Goal: Task Accomplishment & Management: Manage account settings

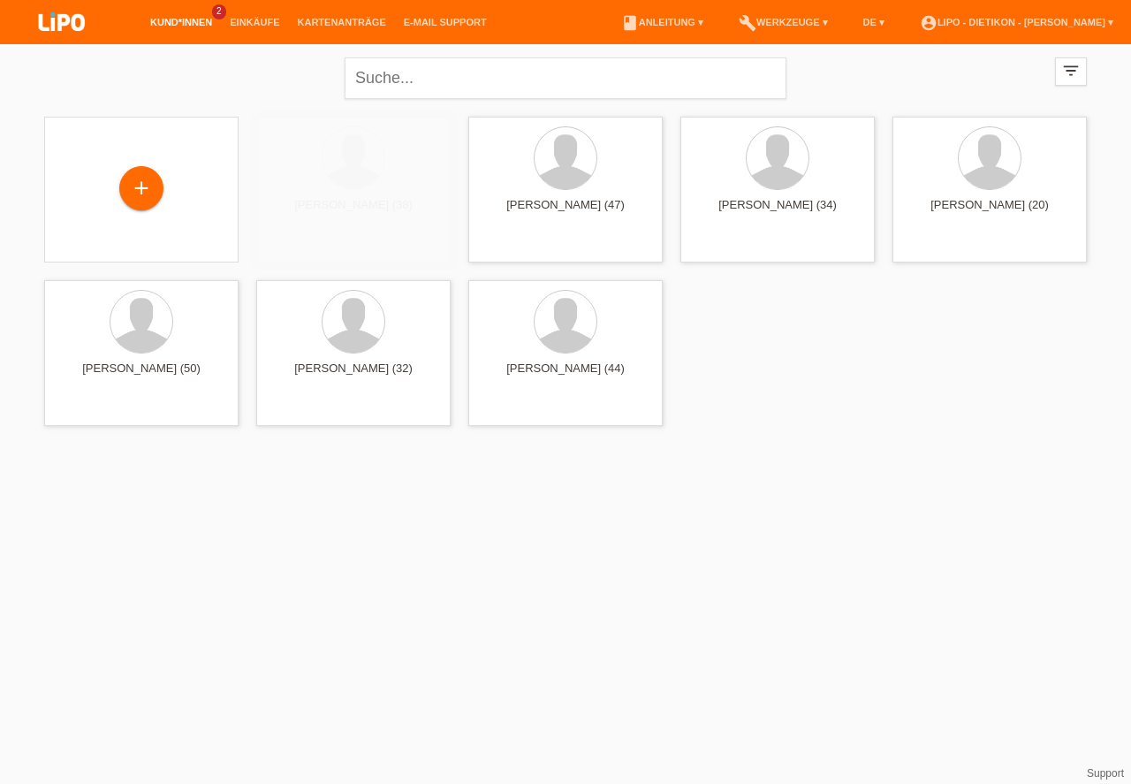
click at [174, 22] on link "Kund*innen" at bounding box center [181, 22] width 80 height 11
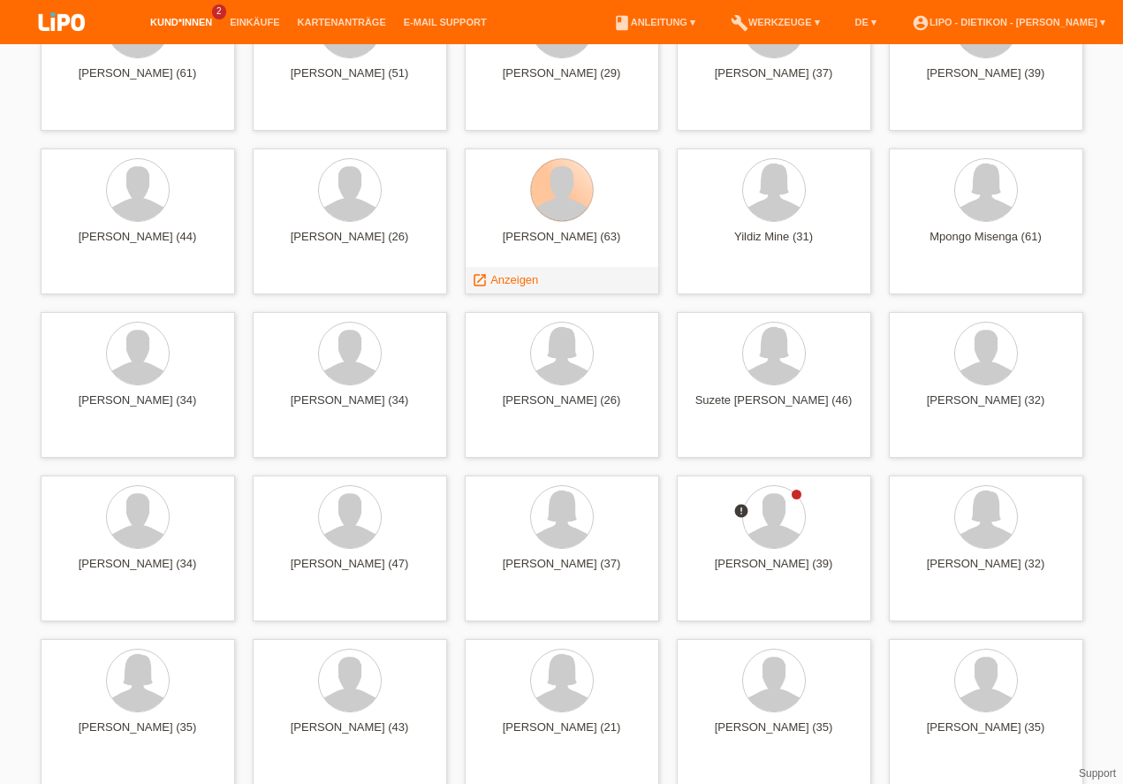
scroll to position [4534, 0]
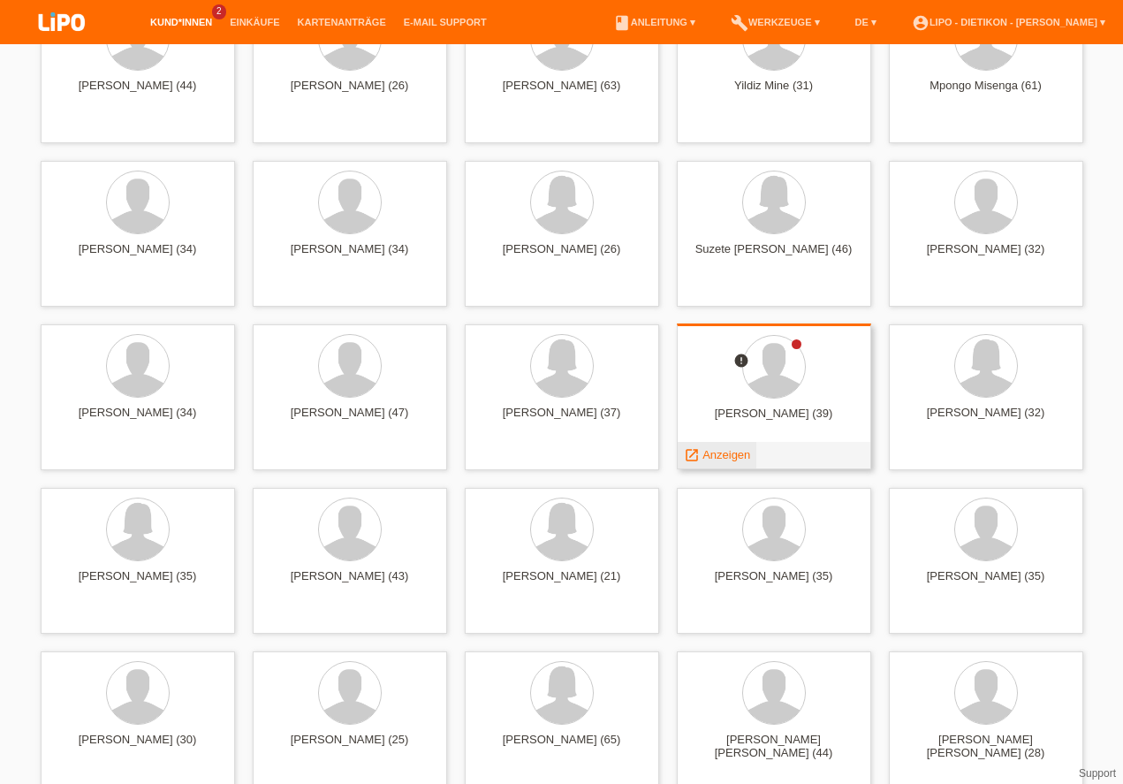
click at [732, 456] on span "Anzeigen" at bounding box center [727, 454] width 48 height 13
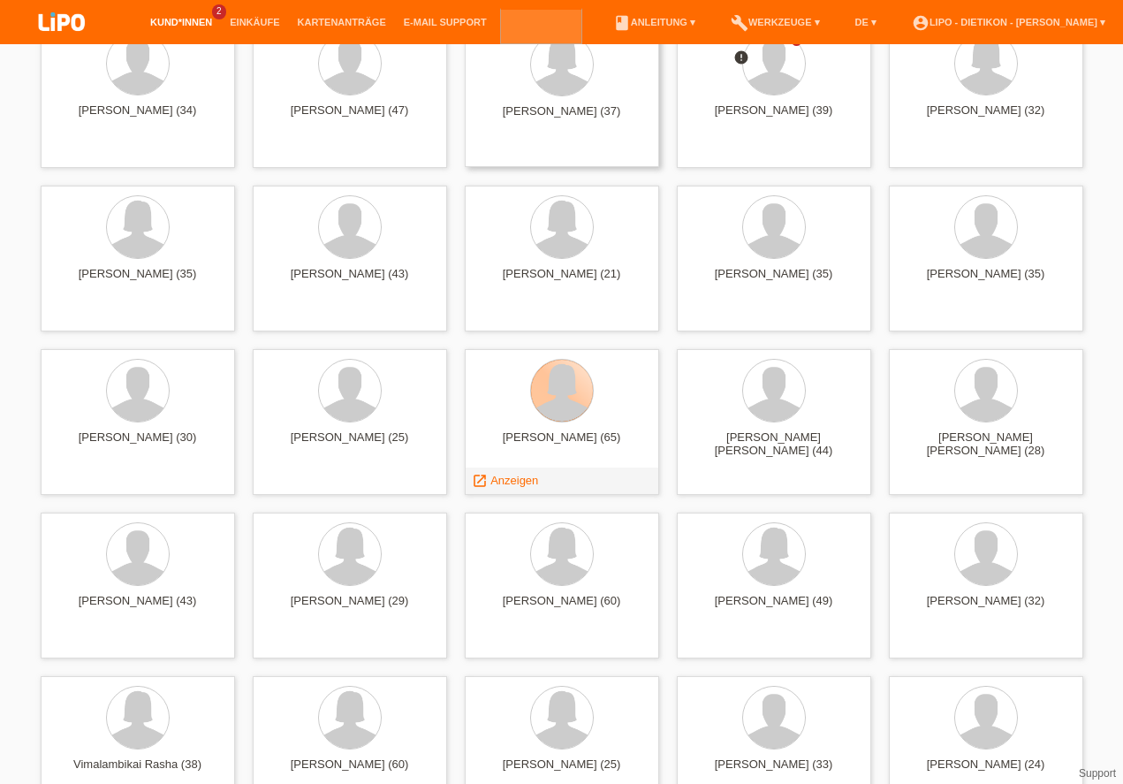
scroll to position [4887, 0]
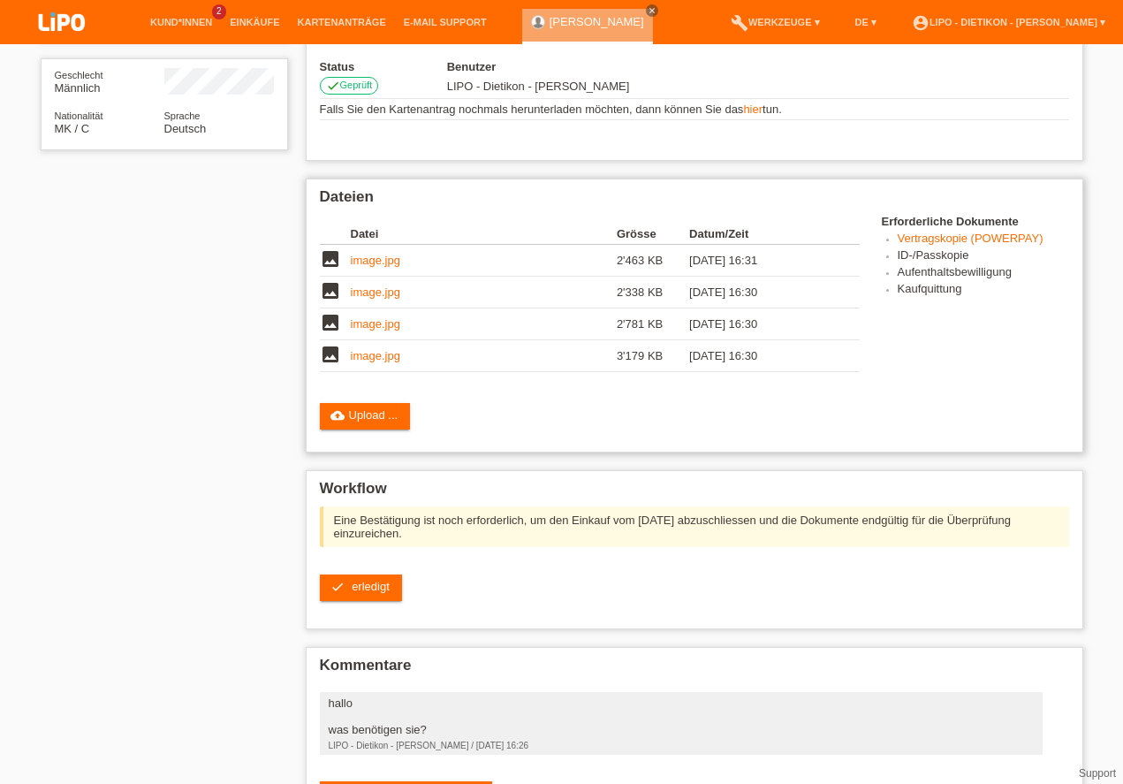
scroll to position [318, 0]
click at [352, 575] on link "check erledigt" at bounding box center [361, 588] width 82 height 27
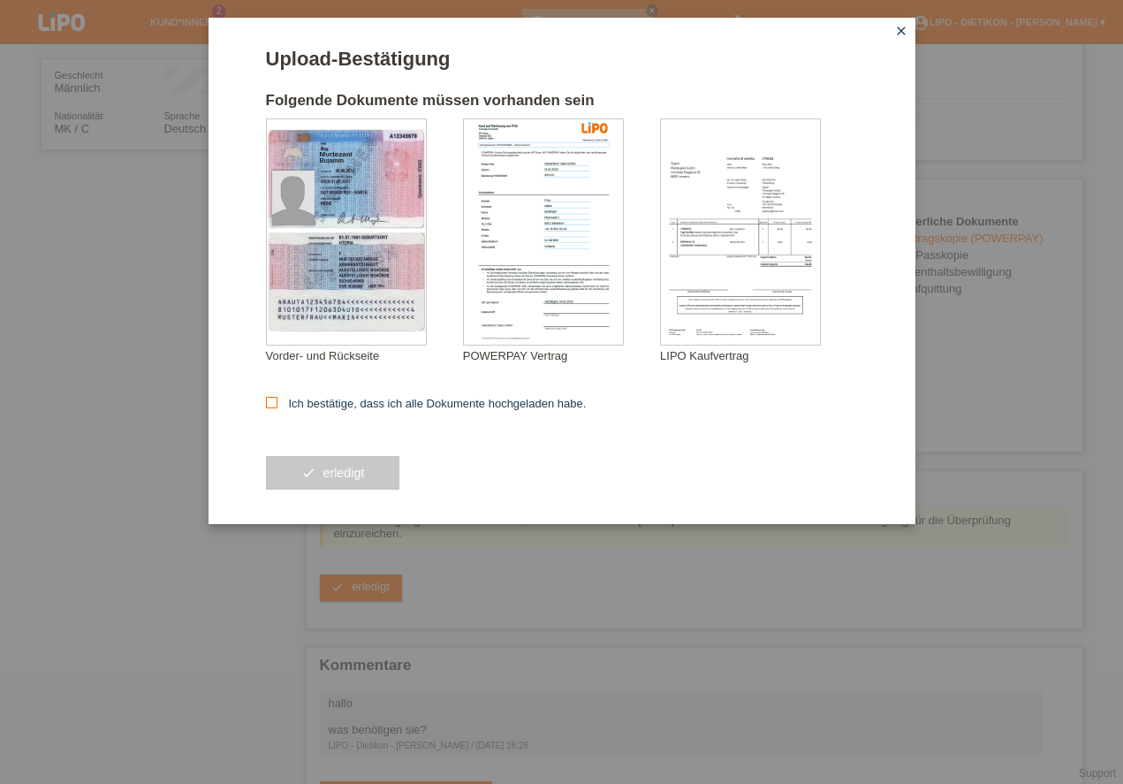
click at [393, 404] on label "Ich bestätige, dass ich alle Dokumente hochgeladen habe." at bounding box center [426, 403] width 321 height 13
click at [278, 404] on input "Ich bestätige, dass ich alle Dokumente hochgeladen habe." at bounding box center [271, 402] width 11 height 11
checkbox input "true"
click at [333, 468] on button "check erledigt" at bounding box center [333, 473] width 134 height 34
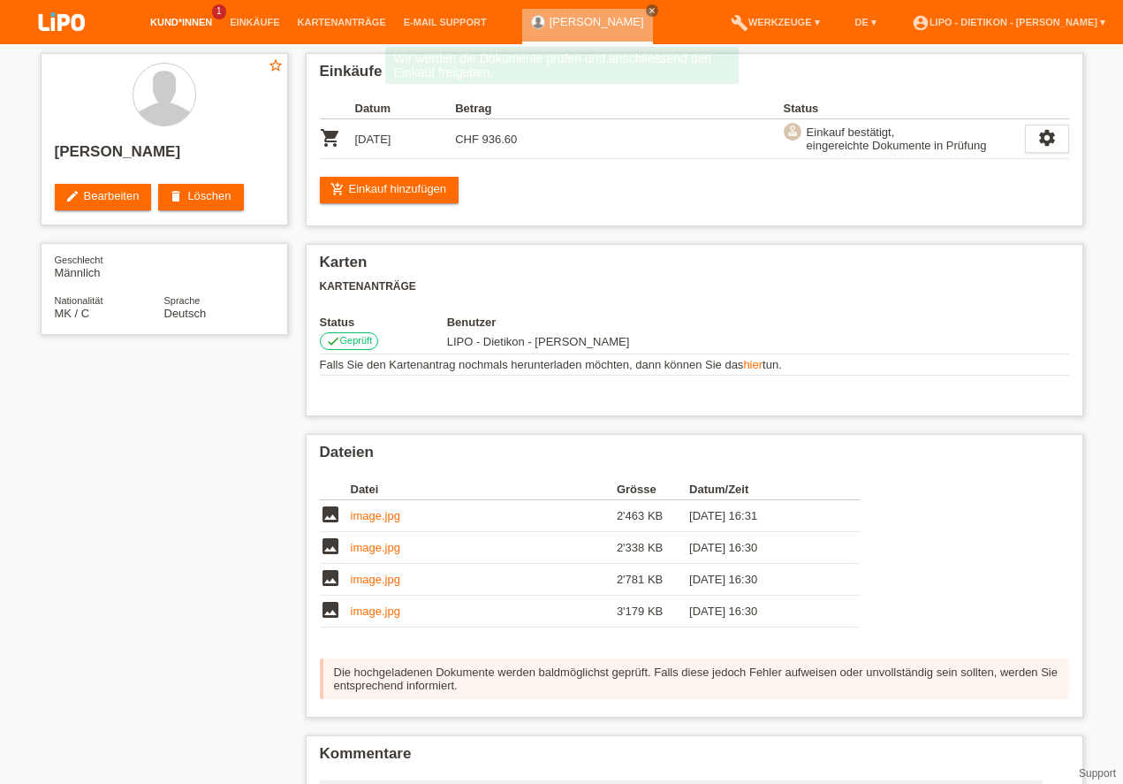
click at [181, 25] on link "Kund*innen" at bounding box center [181, 22] width 80 height 11
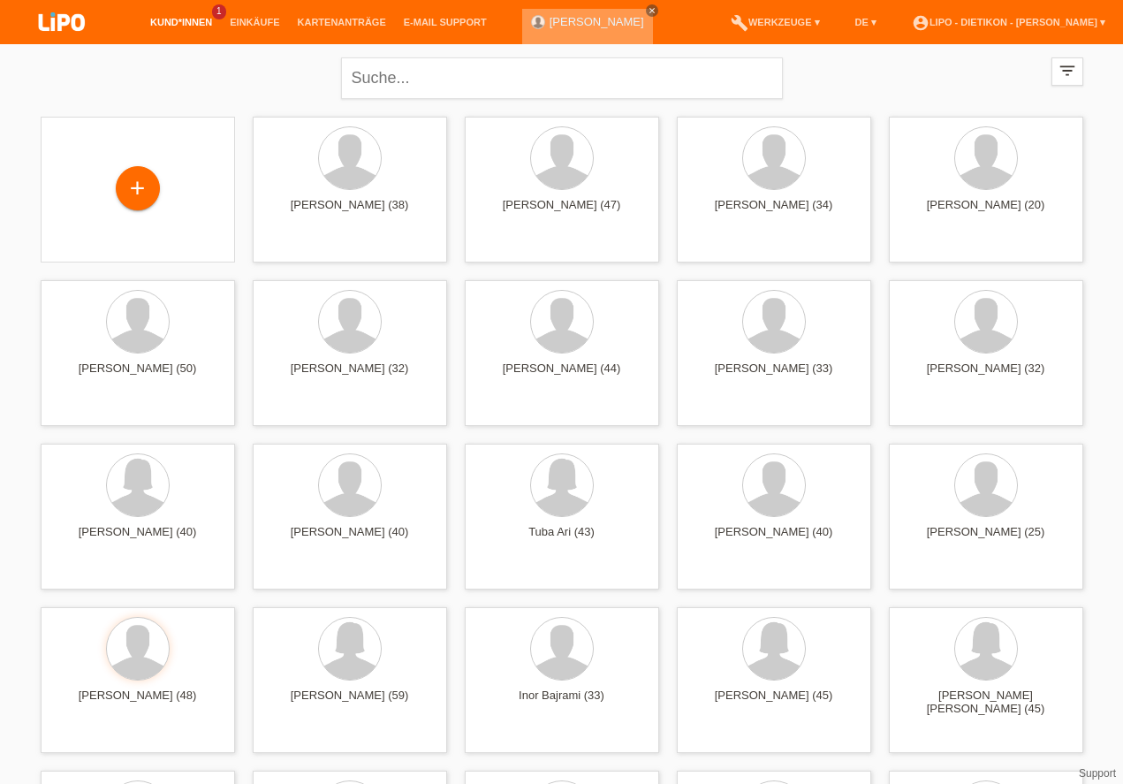
click at [648, 11] on icon "close" at bounding box center [652, 10] width 9 height 9
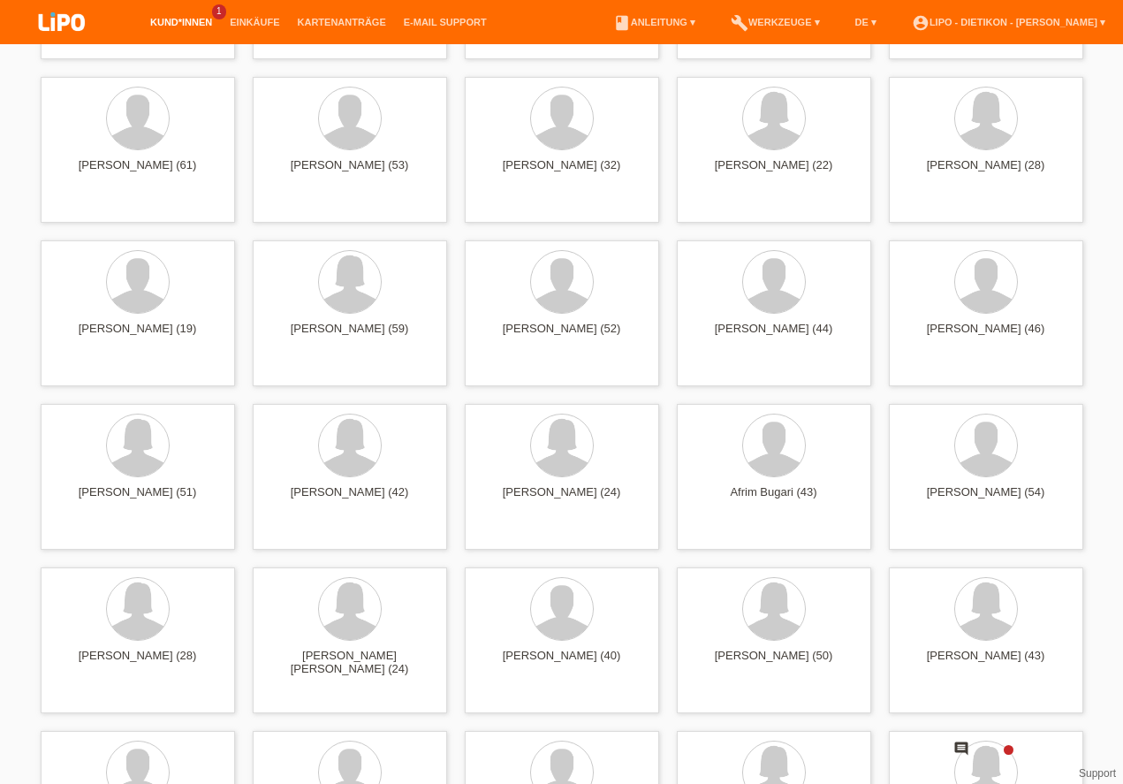
scroll to position [1201, 0]
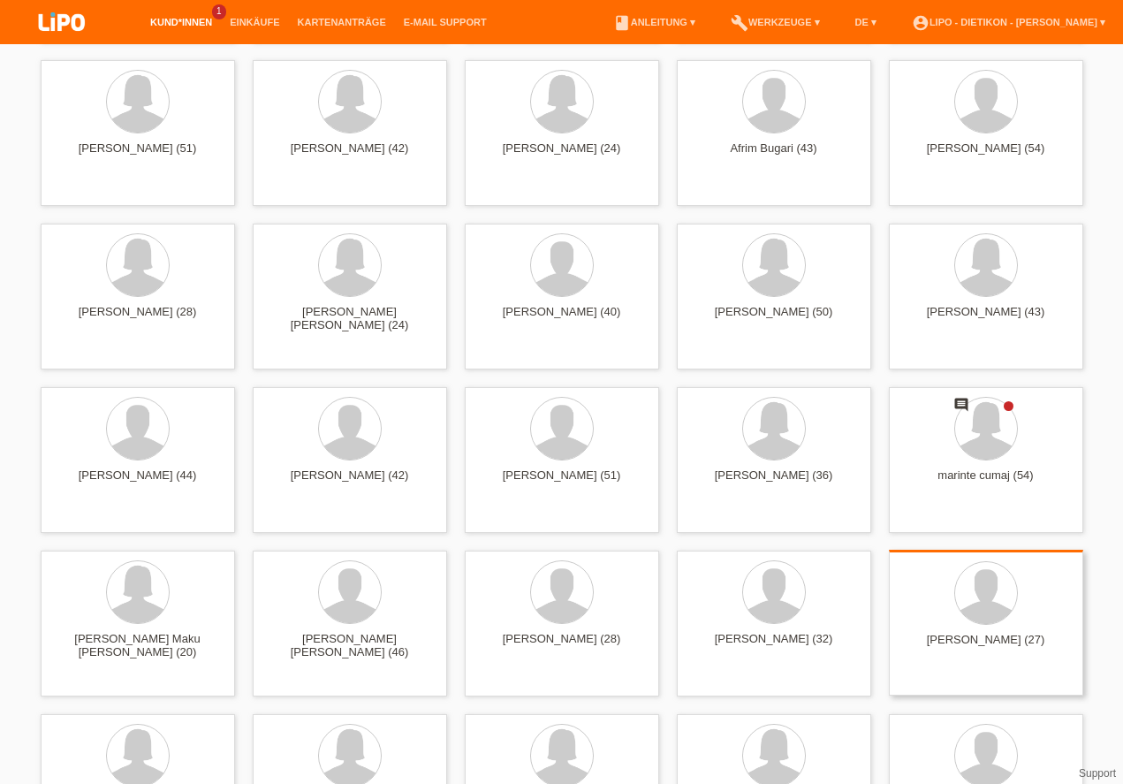
drag, startPoint x: 1130, startPoint y: 67, endPoint x: 993, endPoint y: 420, distance: 378.7
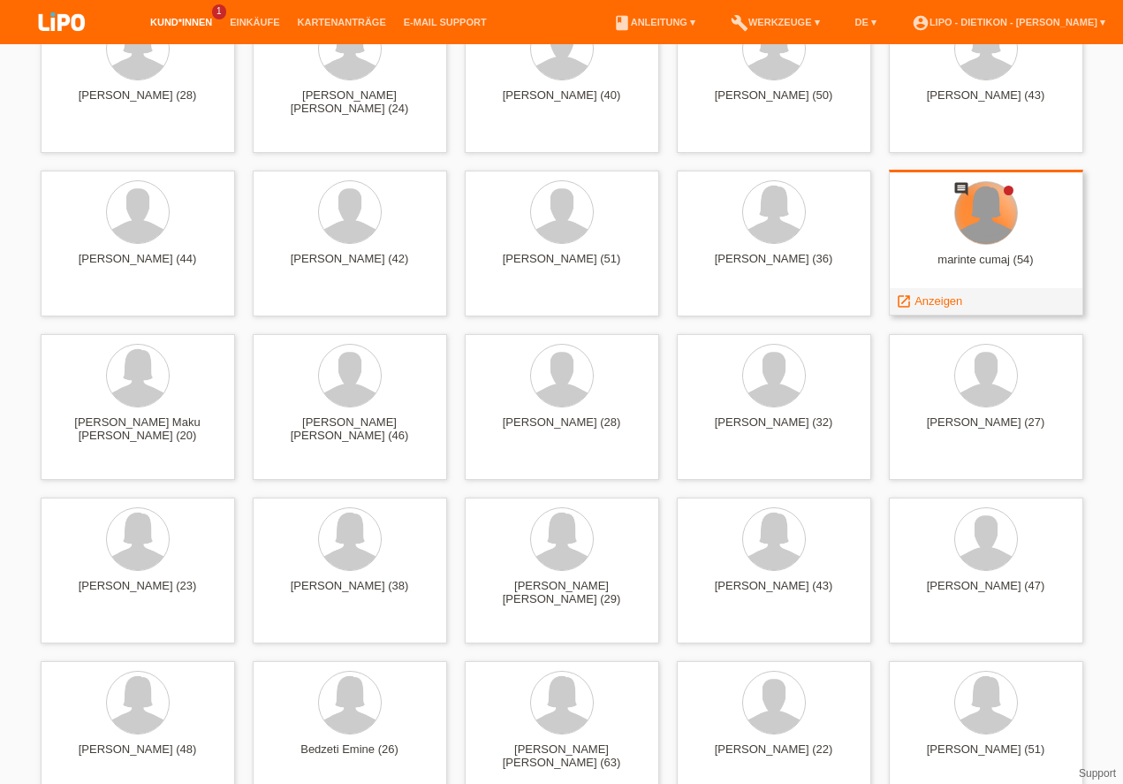
click at [993, 237] on div at bounding box center [986, 213] width 62 height 62
click at [934, 297] on span "Anzeigen" at bounding box center [939, 300] width 48 height 13
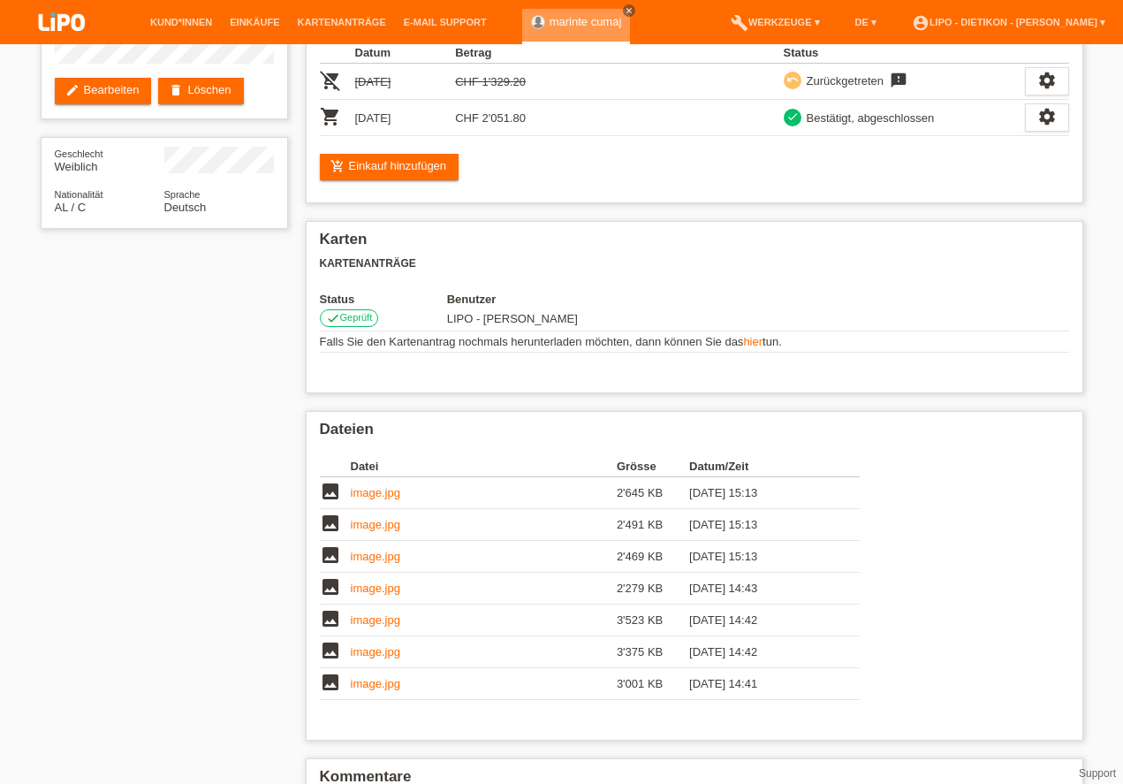
scroll to position [72, 0]
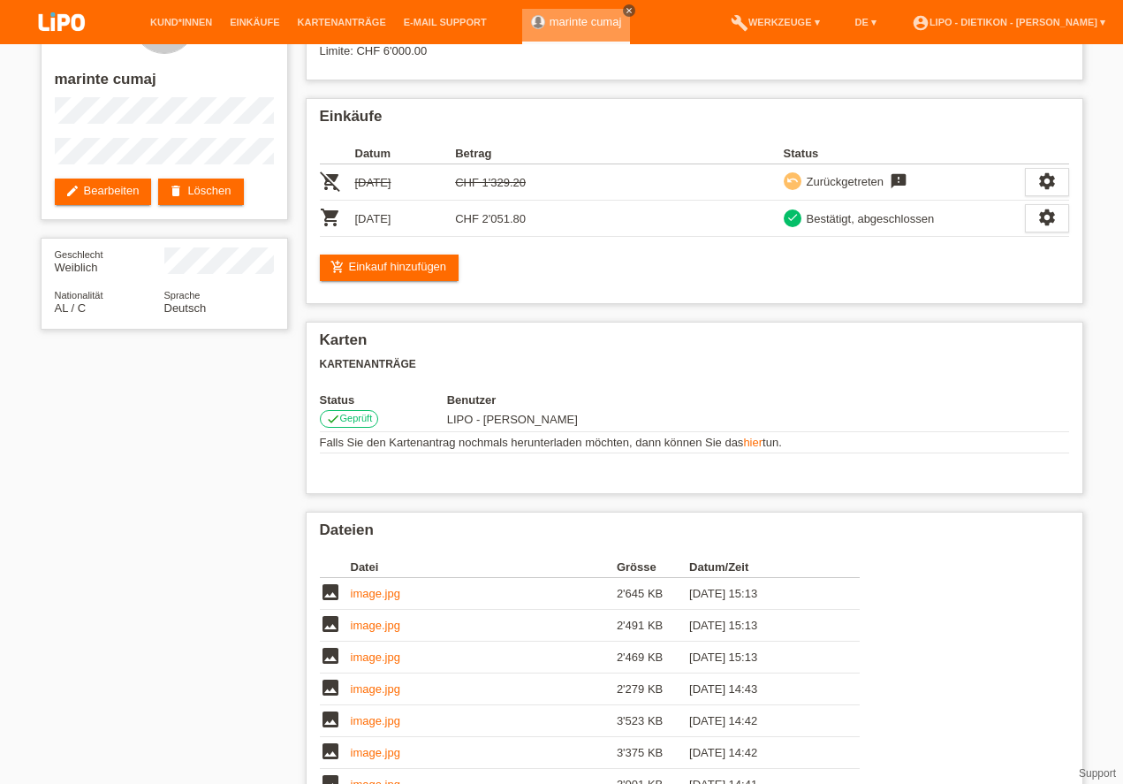
click at [625, 11] on icon "close" at bounding box center [629, 10] width 9 height 9
click at [185, 23] on link "Kund*innen" at bounding box center [181, 22] width 80 height 11
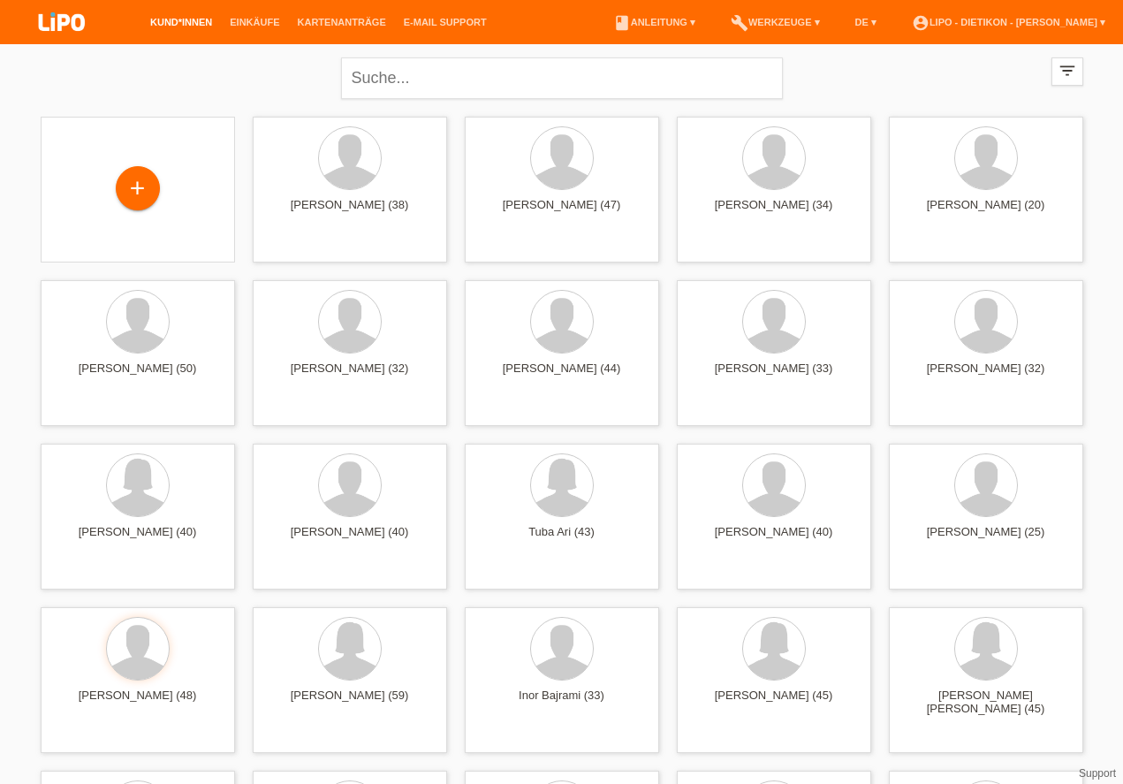
click at [324, 34] on li "Kartenanträge" at bounding box center [342, 22] width 106 height 45
click at [320, 11] on li "Kartenanträge" at bounding box center [342, 22] width 106 height 45
click at [332, 33] on li "Kartenanträge" at bounding box center [342, 22] width 106 height 45
click at [318, 12] on li "Kartenanträge" at bounding box center [342, 22] width 106 height 45
click at [332, 27] on link "Kartenanträge" at bounding box center [342, 22] width 106 height 11
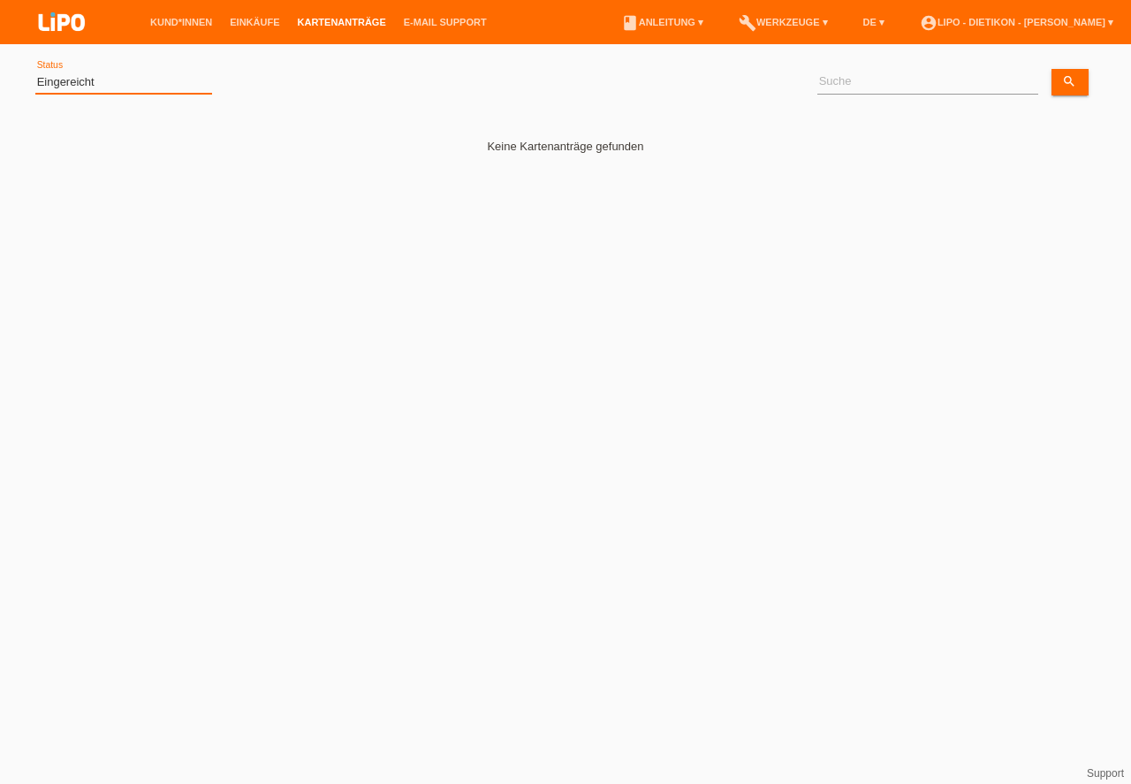
click at [143, 91] on select "(Alle) Eingereicht Weitergeleitet Zurückgewiesen Geprüft Exportiert Abgelehnt A…" at bounding box center [123, 82] width 177 height 21
select select "ALL"
click at [0, 0] on option "(Alle)" at bounding box center [0, 0] width 0 height 0
click at [100, 83] on select "(Alle) Eingereicht Weitergeleitet Zurückgewiesen Geprüft Exportiert Abgelehnt A…" at bounding box center [123, 82] width 177 height 21
click at [271, 88] on link "Übernehmen" at bounding box center [269, 82] width 89 height 26
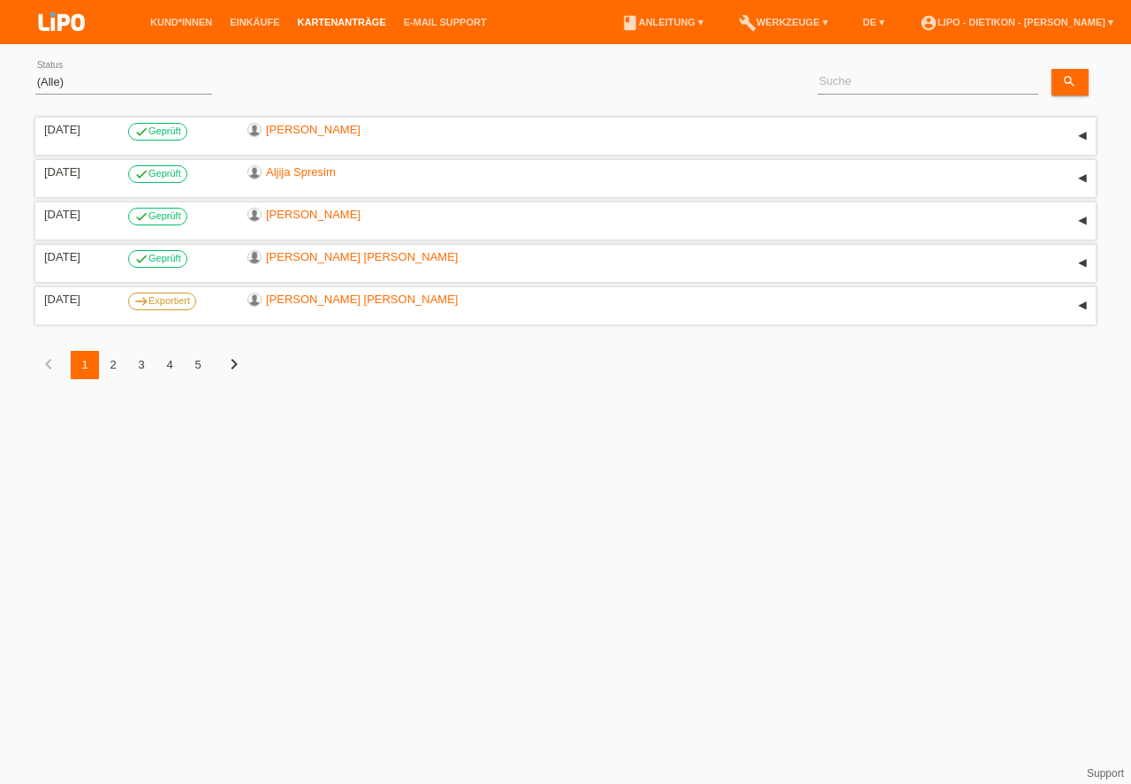
click at [110, 369] on div "2" at bounding box center [113, 365] width 28 height 28
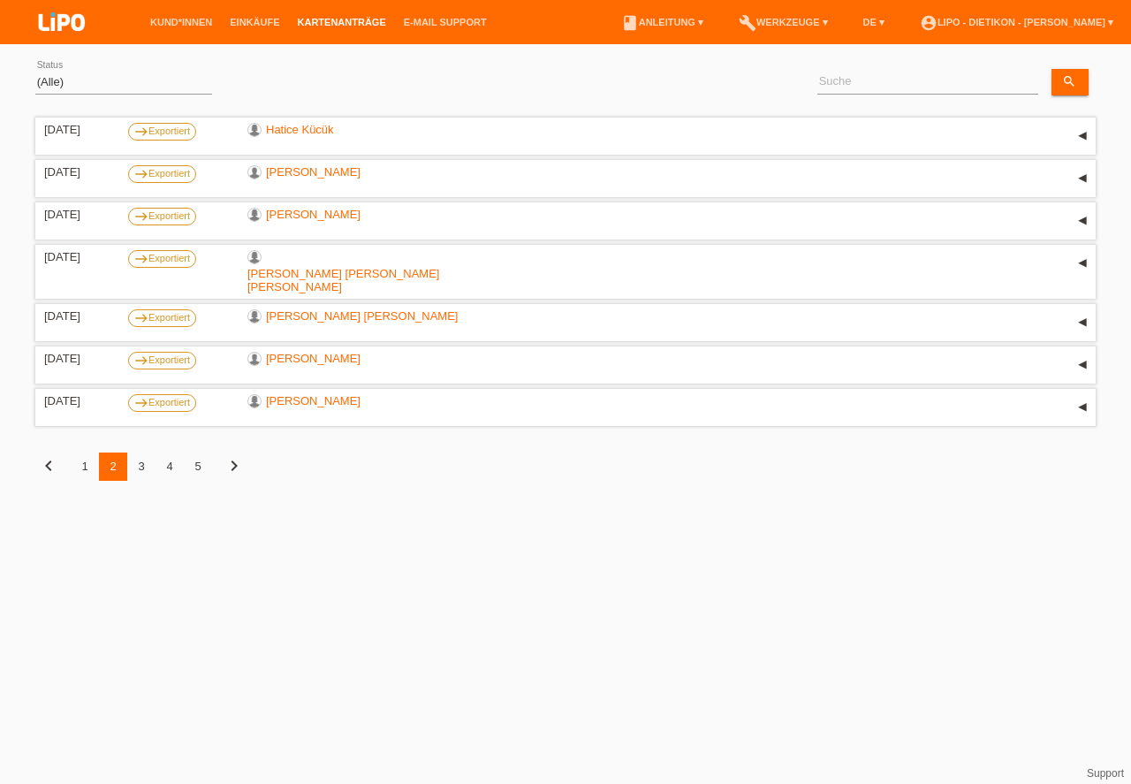
click at [143, 456] on div "3" at bounding box center [141, 467] width 28 height 28
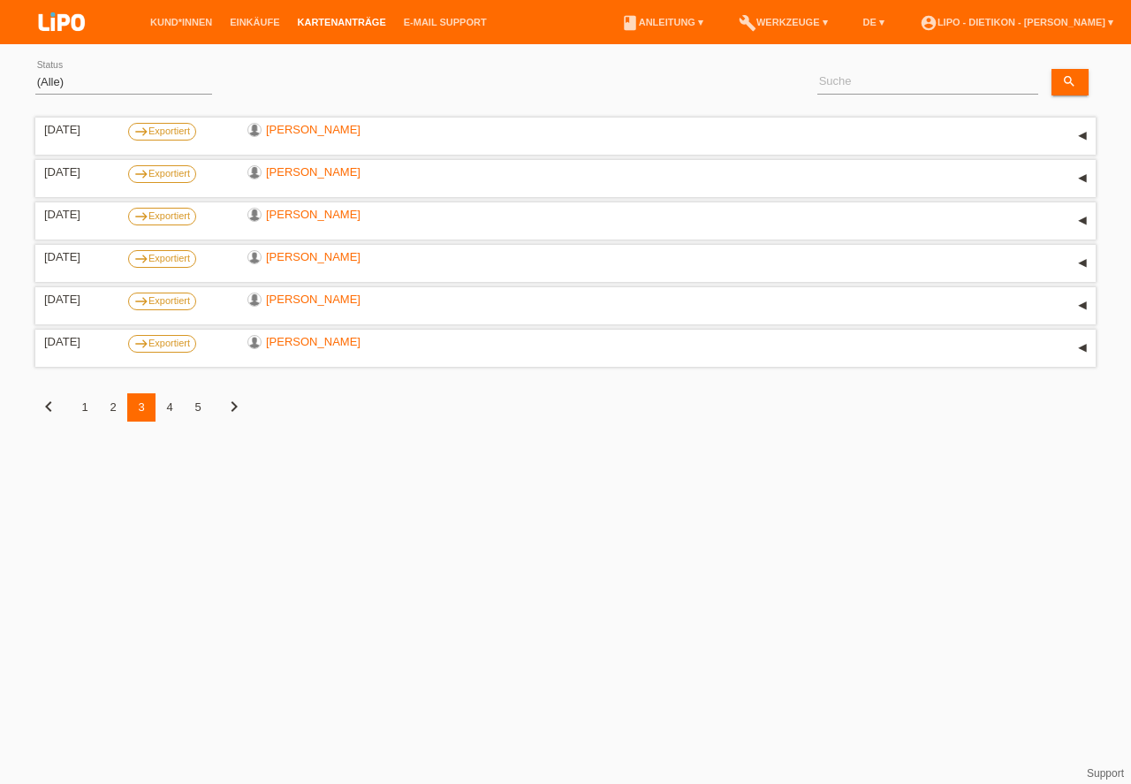
click at [61, 23] on img at bounding box center [62, 23] width 88 height 47
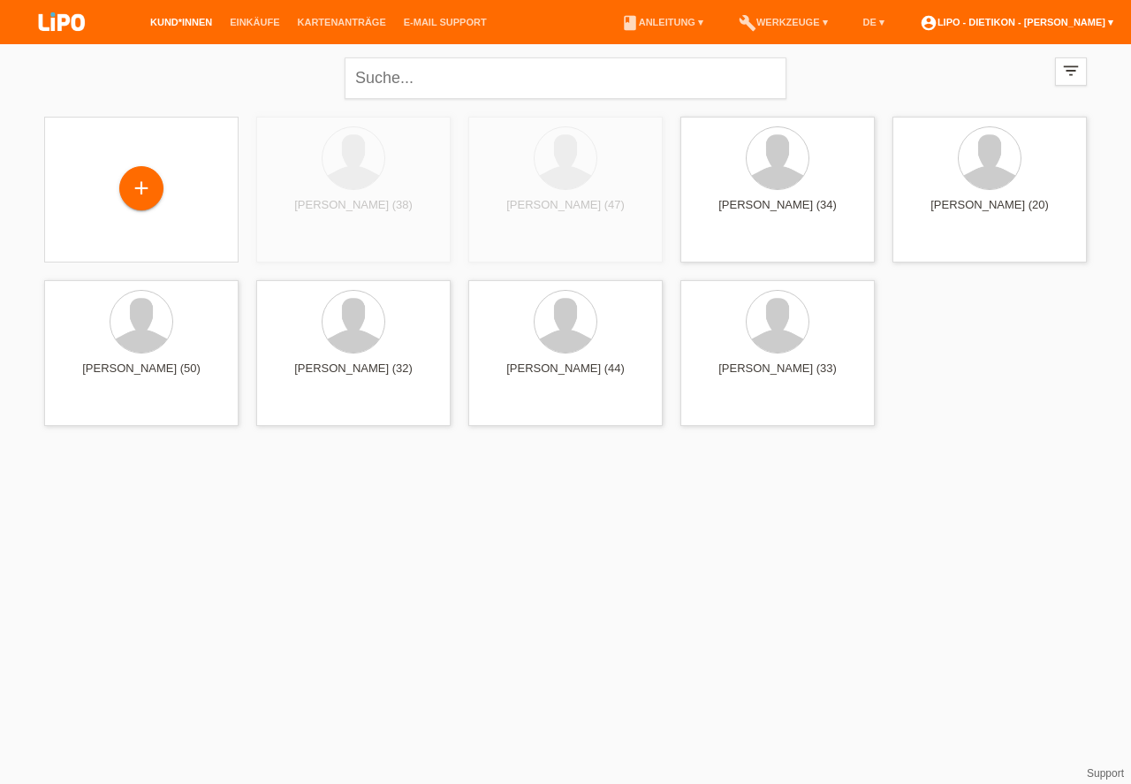
click at [1082, 20] on link "account_circle LIPO - Dietikon - [PERSON_NAME] ▾" at bounding box center [1016, 22] width 211 height 11
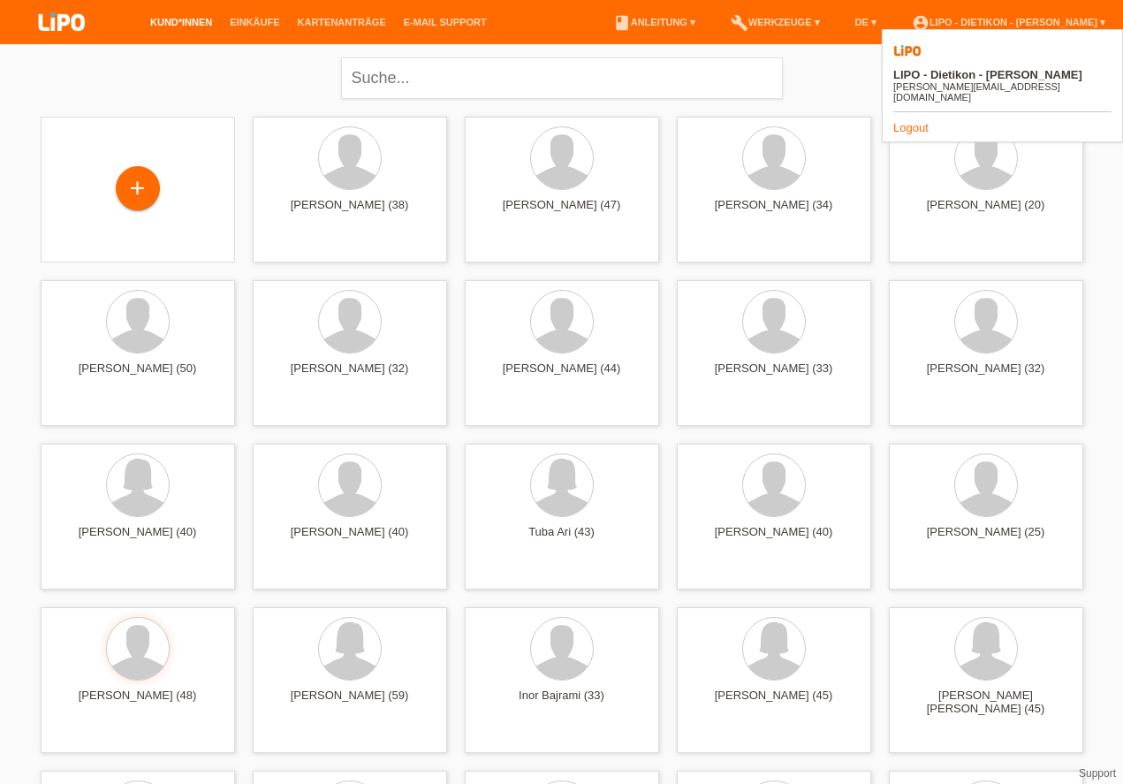
click at [909, 121] on link "Logout" at bounding box center [911, 127] width 35 height 13
